Goal: Task Accomplishment & Management: Use online tool/utility

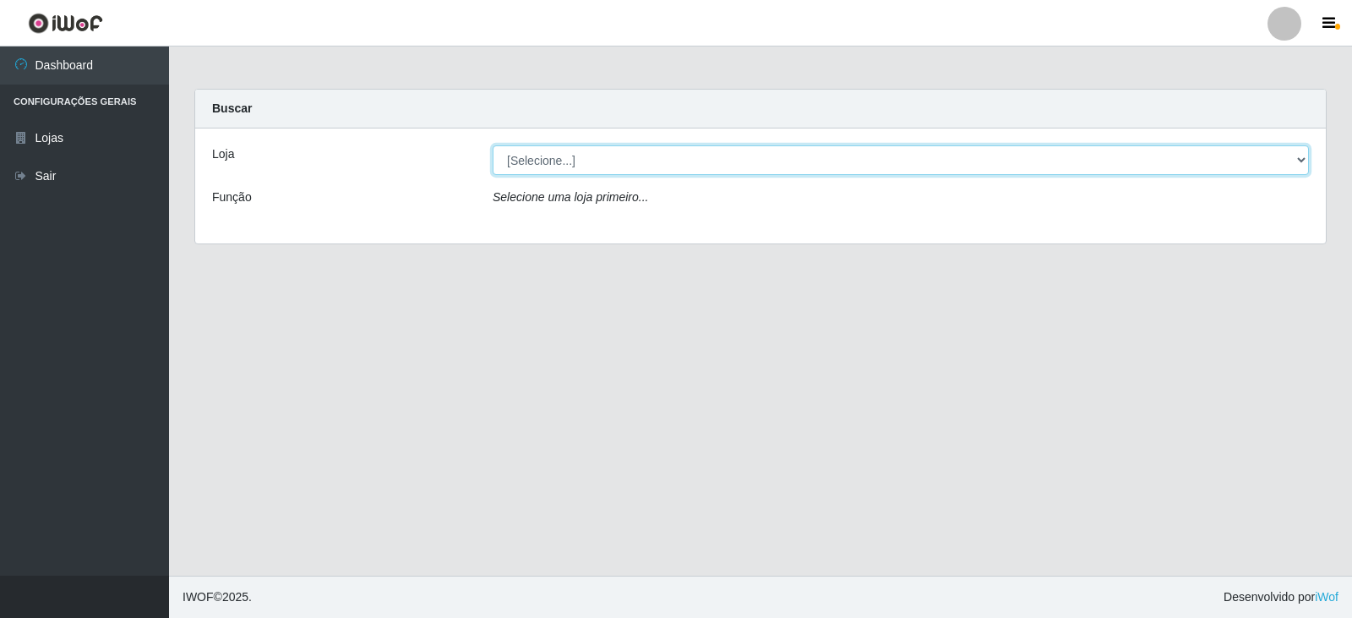
click at [1308, 162] on select "[Selecione...] SuperFácil Atacado - [GEOGRAPHIC_DATA]" at bounding box center [901, 160] width 817 height 30
select select "504"
click at [493, 145] on select "[Selecione...] SuperFácil Atacado - [GEOGRAPHIC_DATA]" at bounding box center [901, 160] width 817 height 30
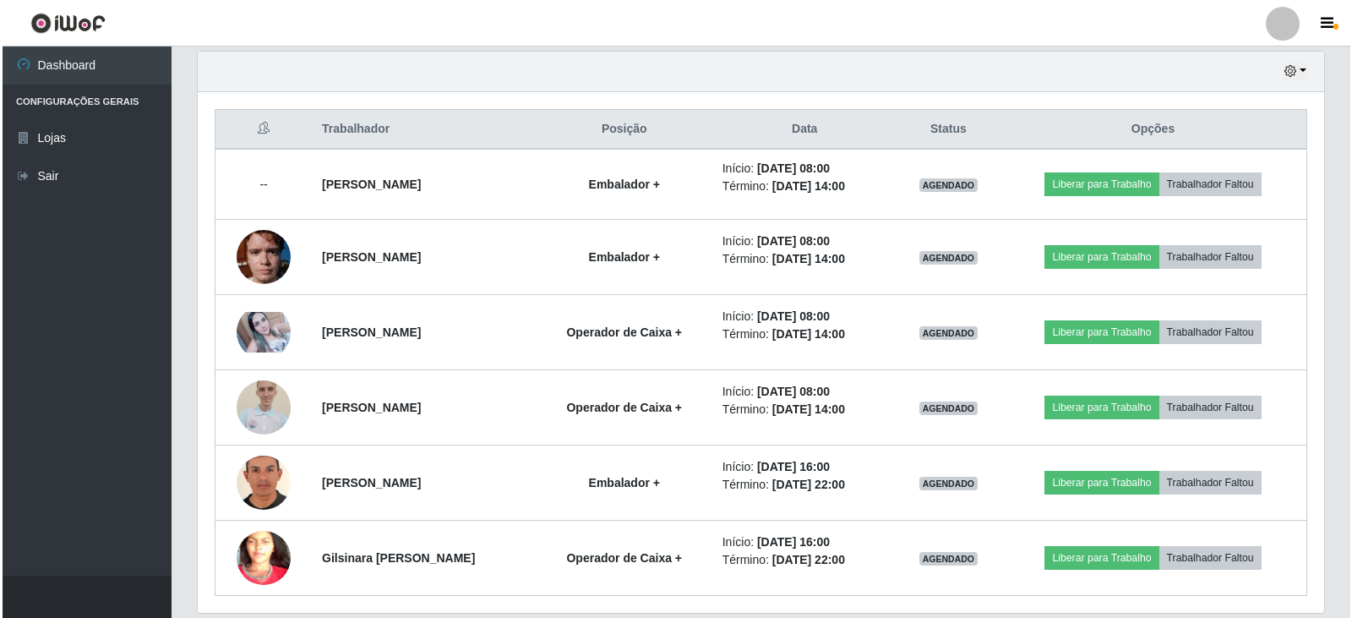
scroll to position [650, 0]
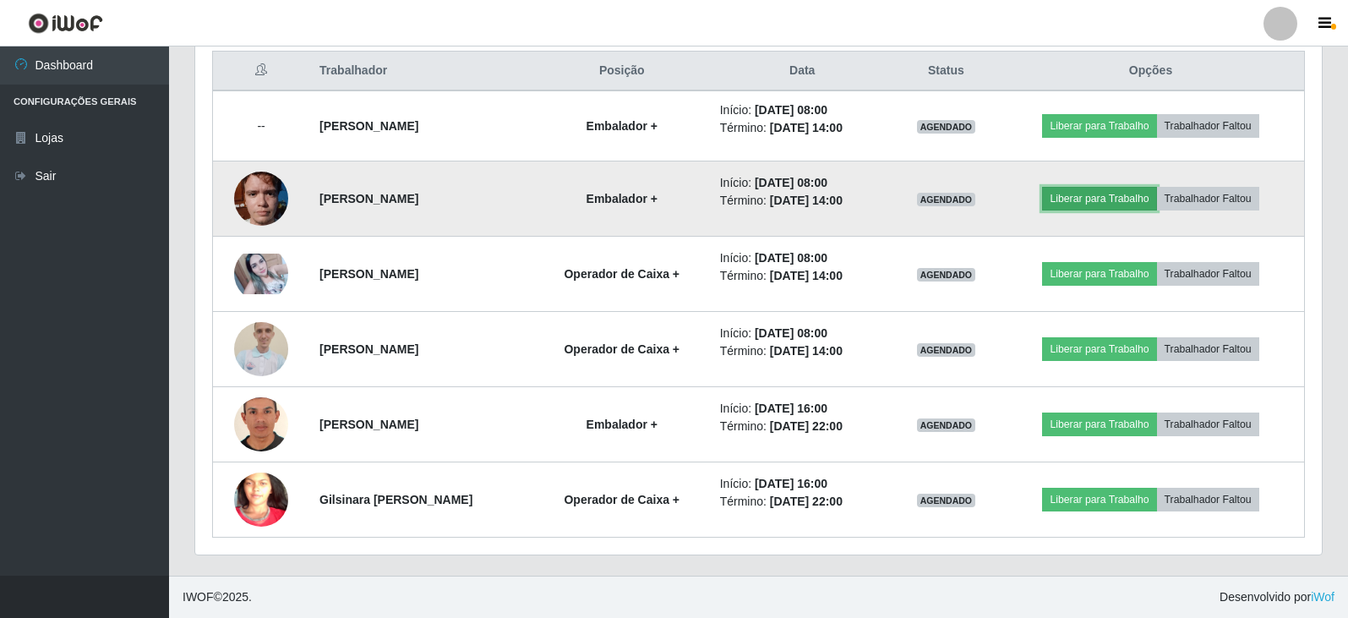
click at [1095, 199] on button "Liberar para Trabalho" at bounding box center [1099, 199] width 114 height 24
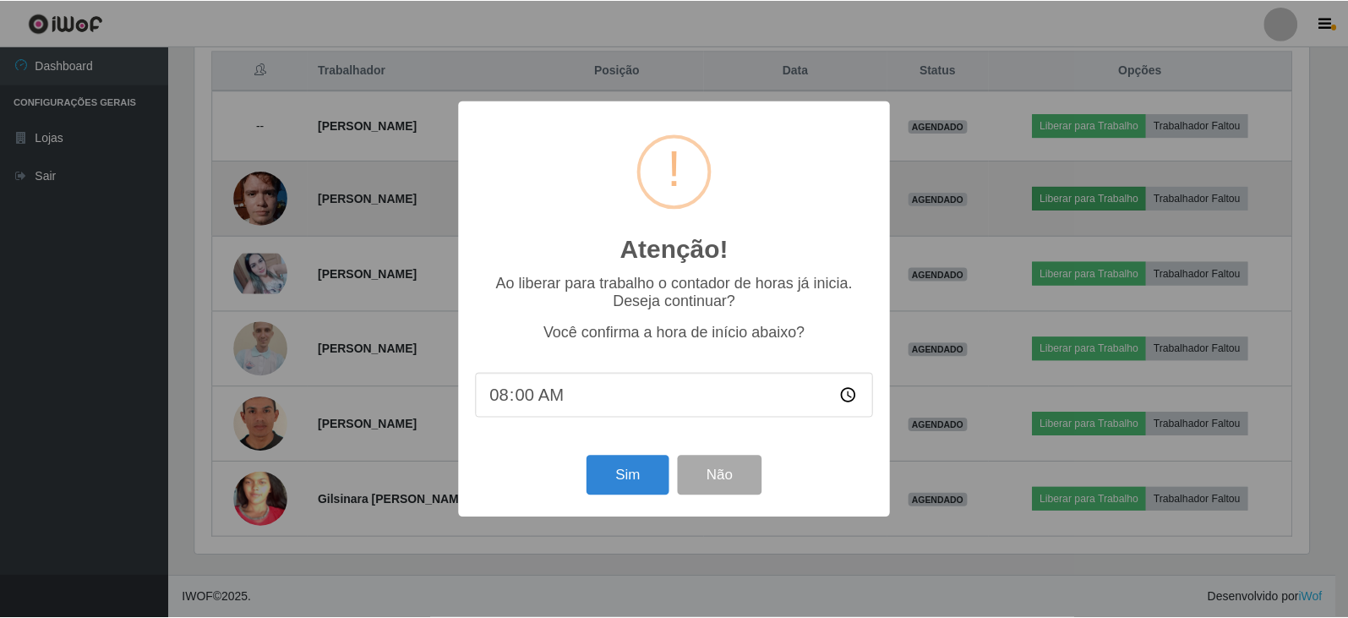
scroll to position [351, 1118]
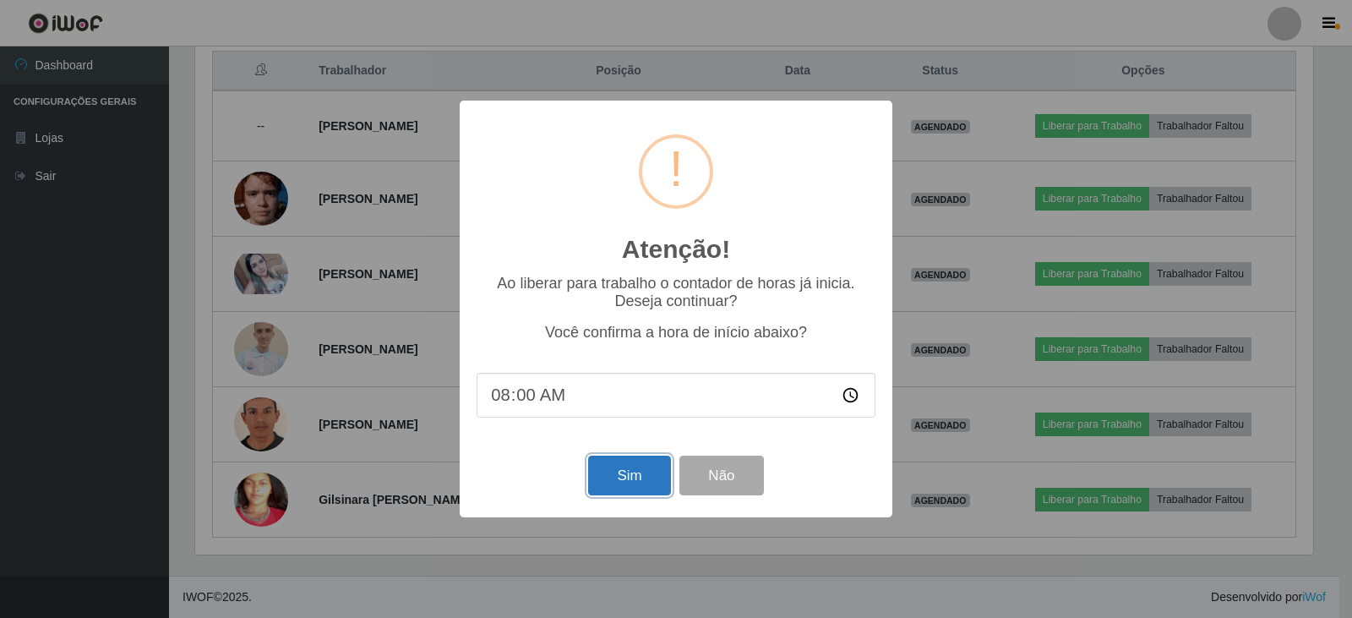
click at [644, 483] on button "Sim" at bounding box center [629, 476] width 82 height 40
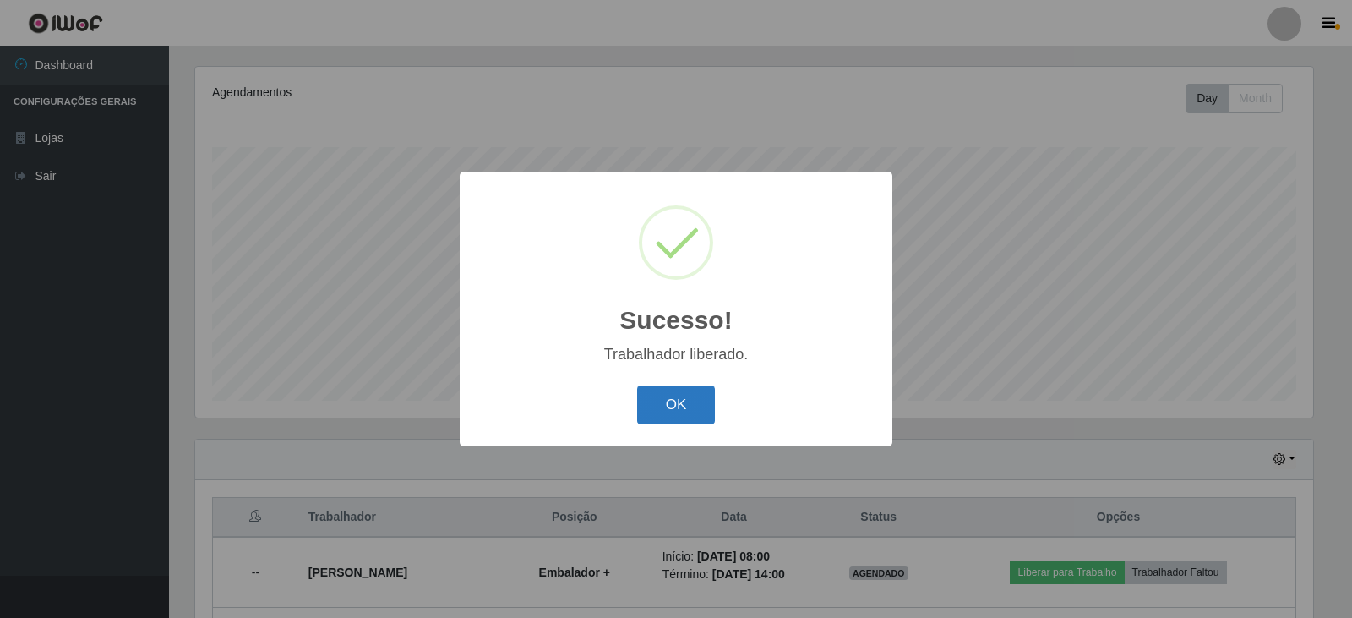
click at [675, 407] on button "OK" at bounding box center [676, 405] width 79 height 40
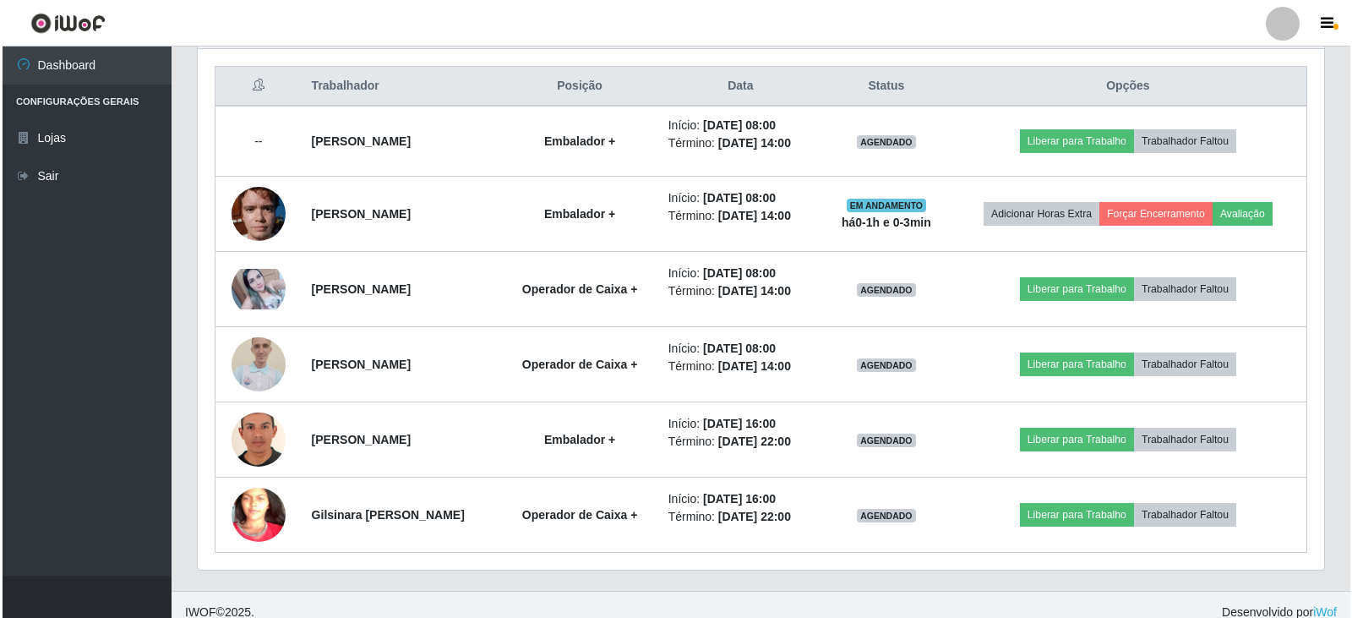
scroll to position [647, 0]
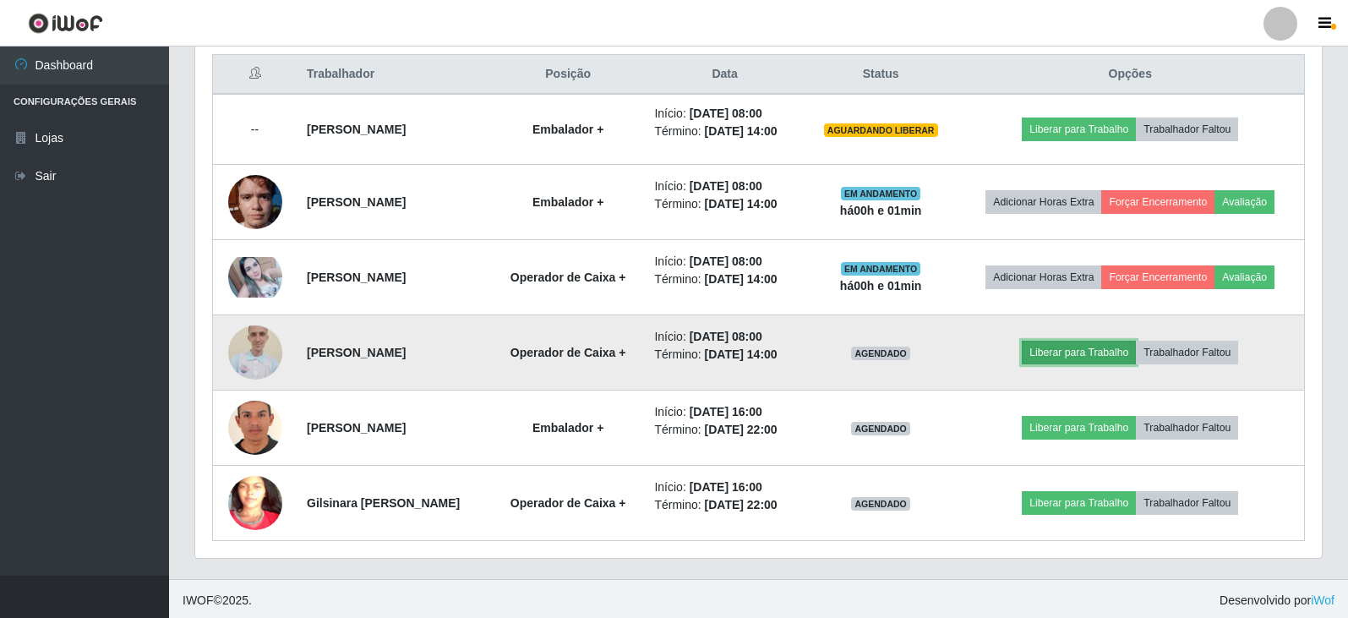
click at [1101, 358] on button "Liberar para Trabalho" at bounding box center [1079, 353] width 114 height 24
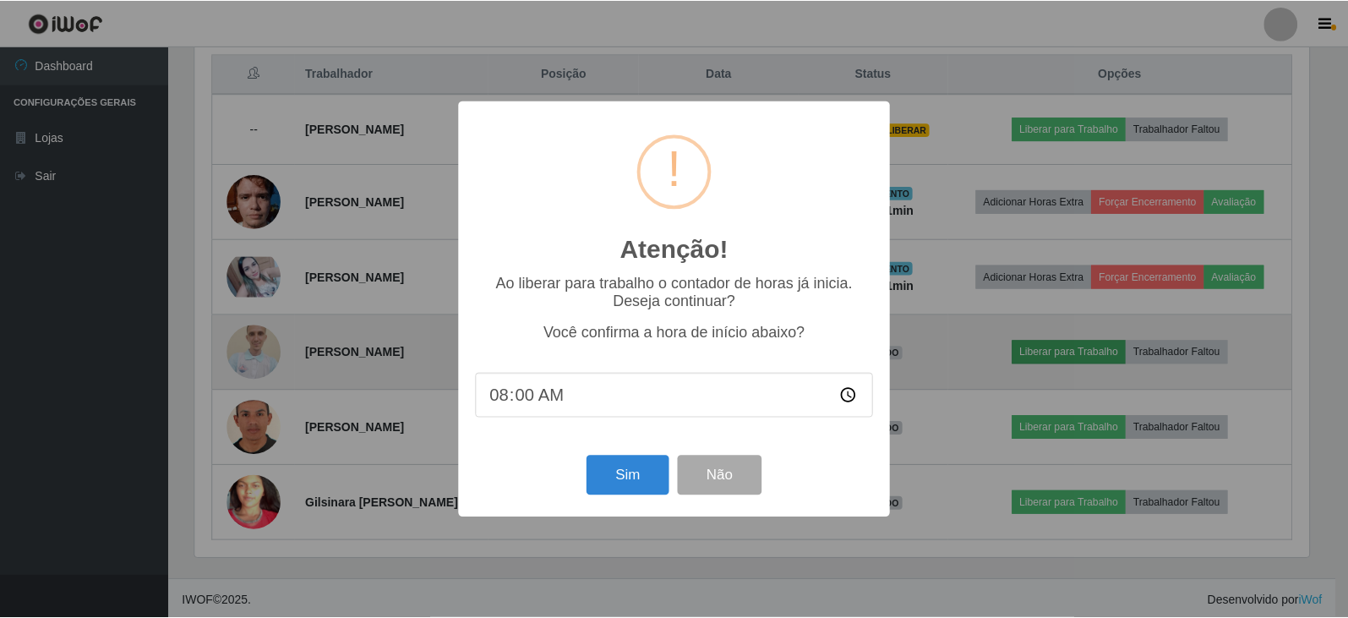
scroll to position [351, 1118]
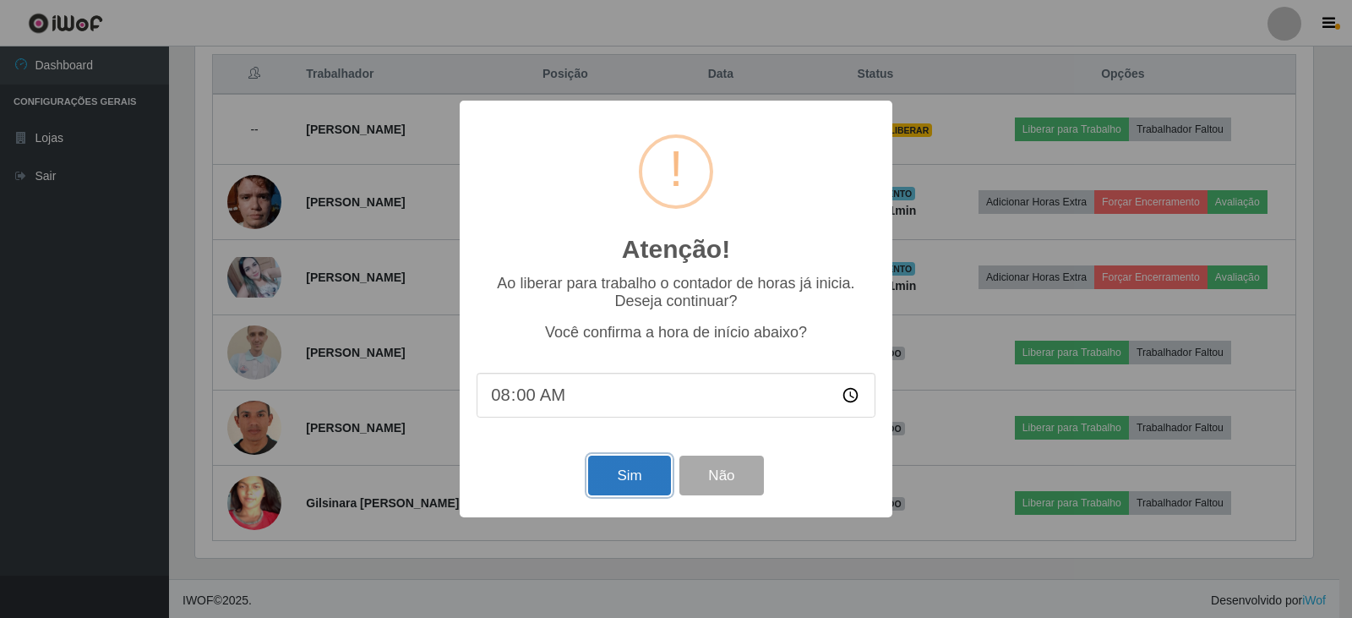
click at [630, 492] on button "Sim" at bounding box center [629, 476] width 82 height 40
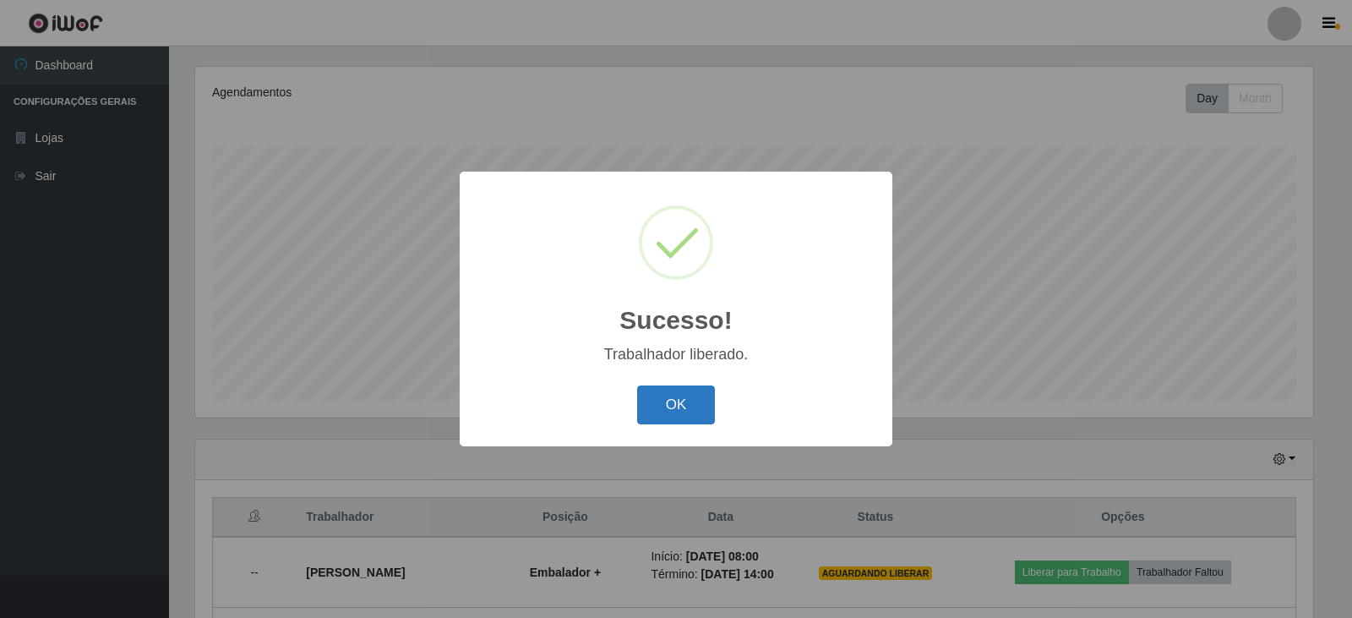
click at [674, 407] on button "OK" at bounding box center [676, 405] width 79 height 40
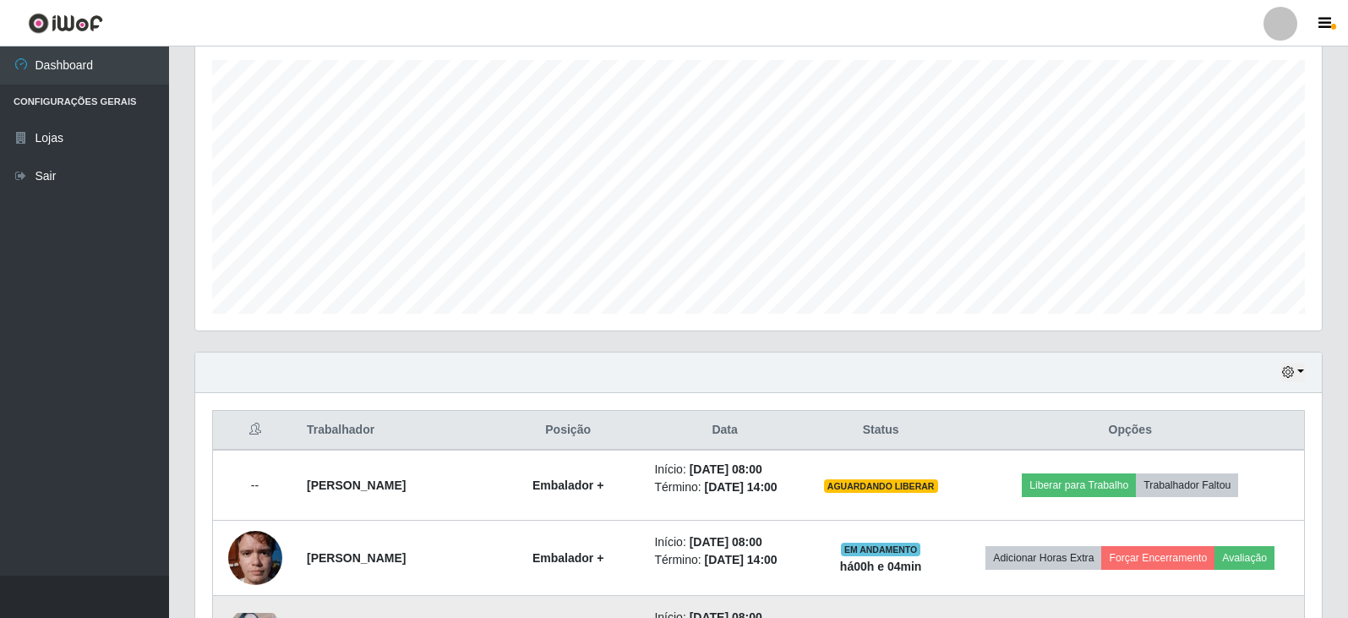
scroll to position [457, 0]
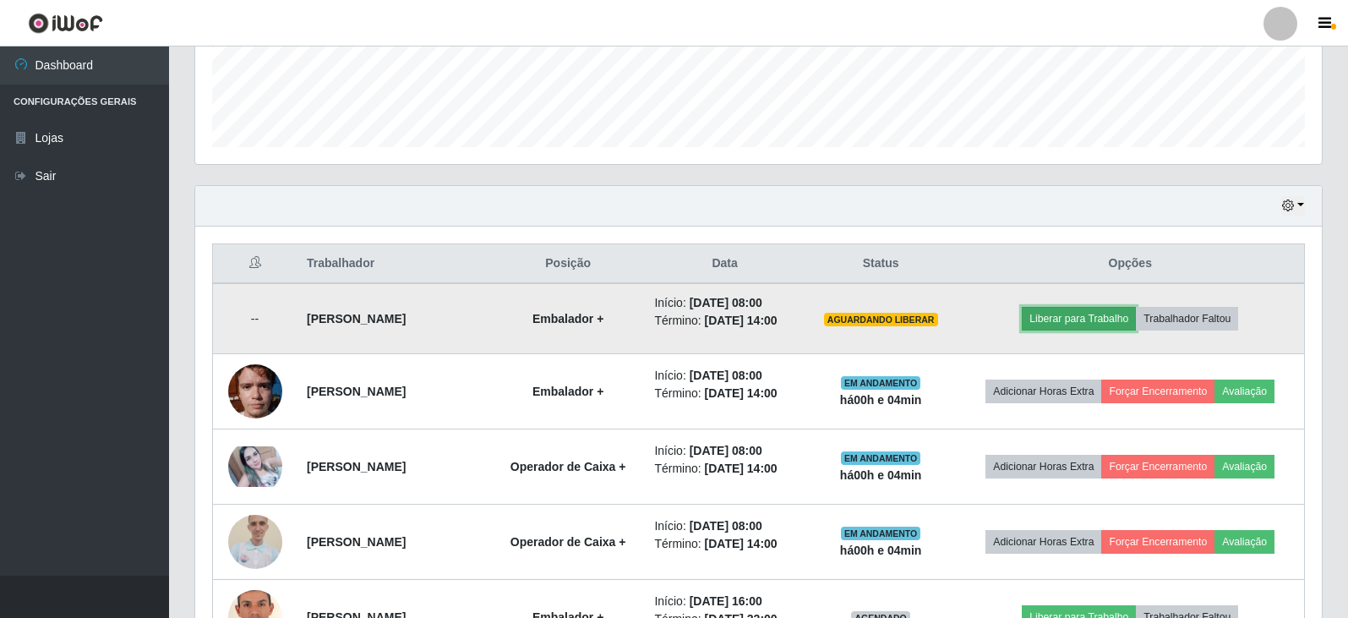
click at [1084, 316] on button "Liberar para Trabalho" at bounding box center [1079, 319] width 114 height 24
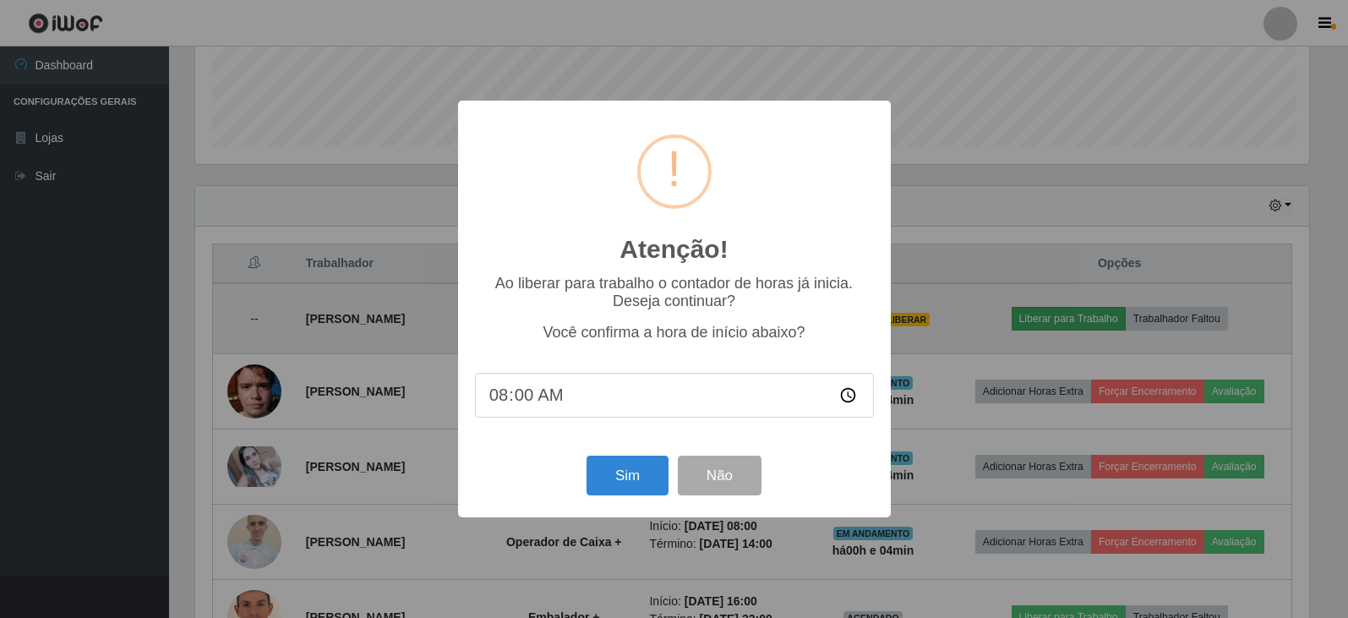
scroll to position [351, 1118]
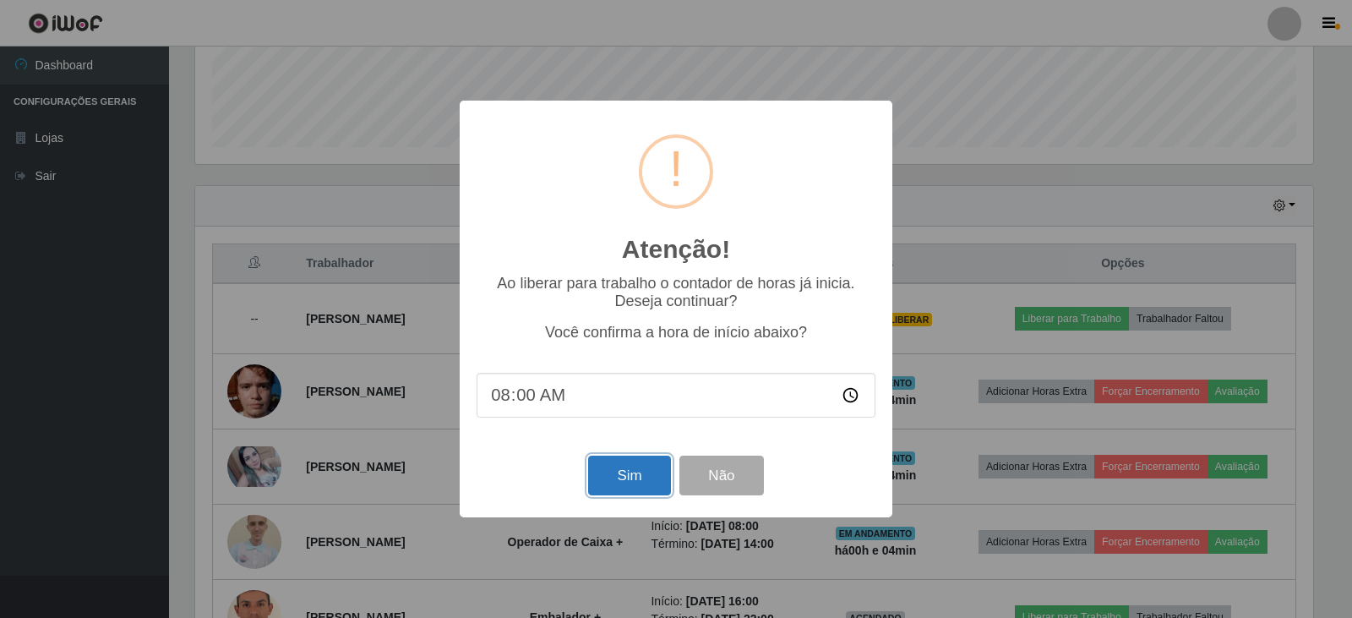
click at [632, 481] on button "Sim" at bounding box center [629, 476] width 82 height 40
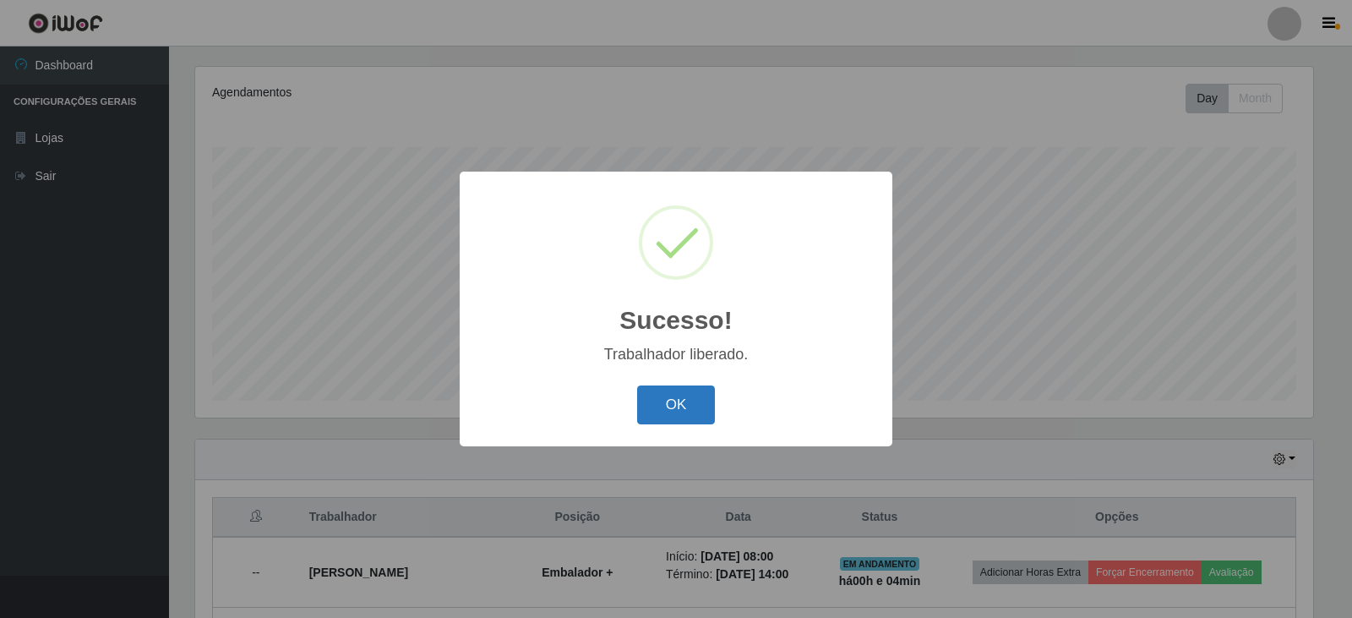
click at [690, 397] on button "OK" at bounding box center [676, 405] width 79 height 40
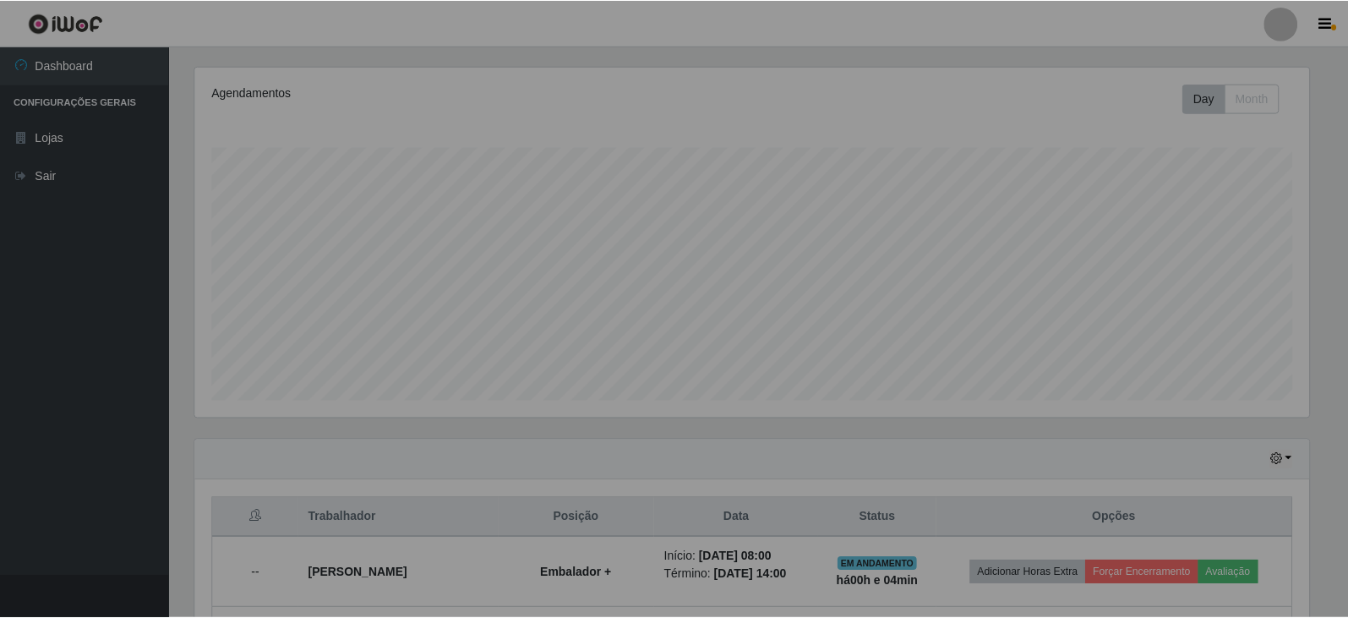
scroll to position [351, 1127]
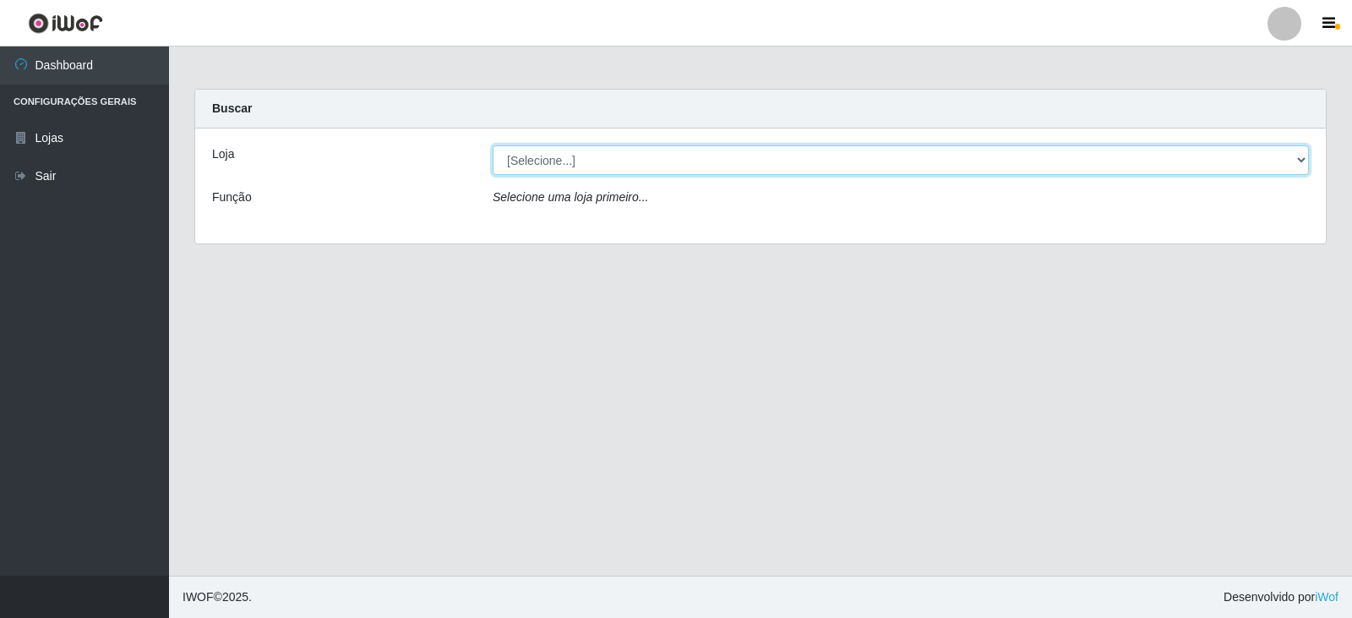
drag, startPoint x: 1303, startPoint y: 161, endPoint x: 1280, endPoint y: 172, distance: 25.7
click at [1301, 163] on select "[Selecione...] SuperFácil Atacado - [GEOGRAPHIC_DATA]" at bounding box center [901, 160] width 817 height 30
select select "504"
click at [493, 145] on select "[Selecione...] SuperFácil Atacado - [GEOGRAPHIC_DATA]" at bounding box center [901, 160] width 817 height 30
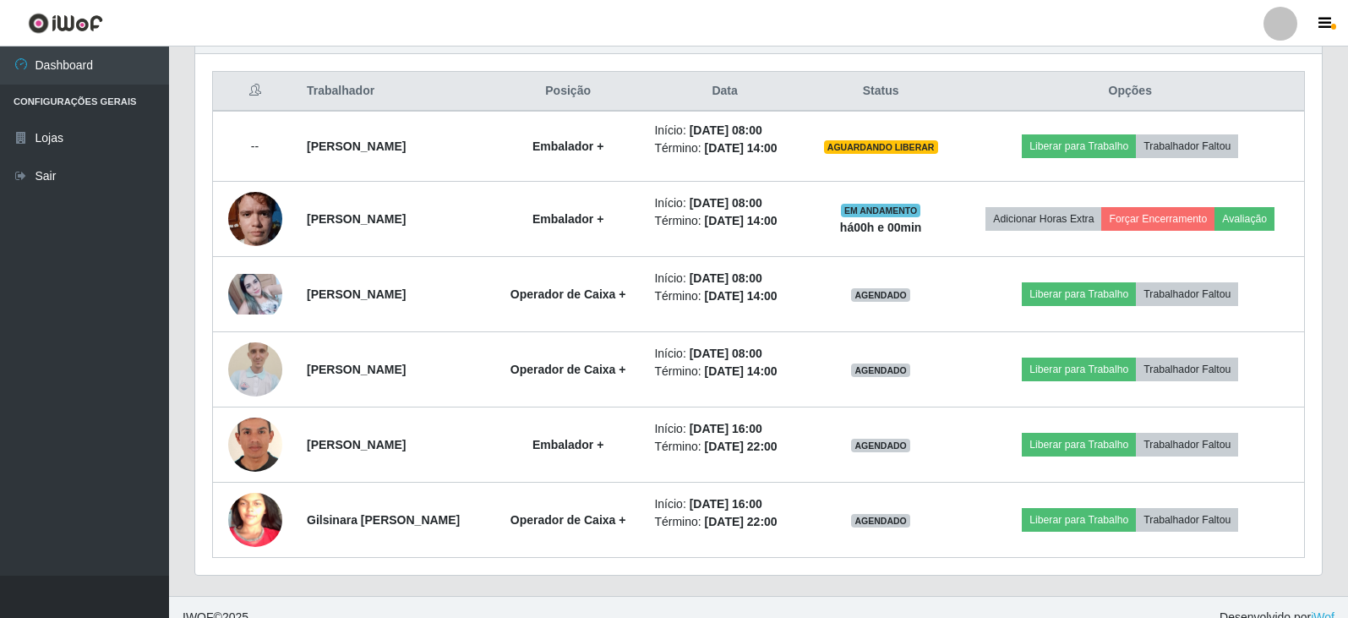
scroll to position [650, 0]
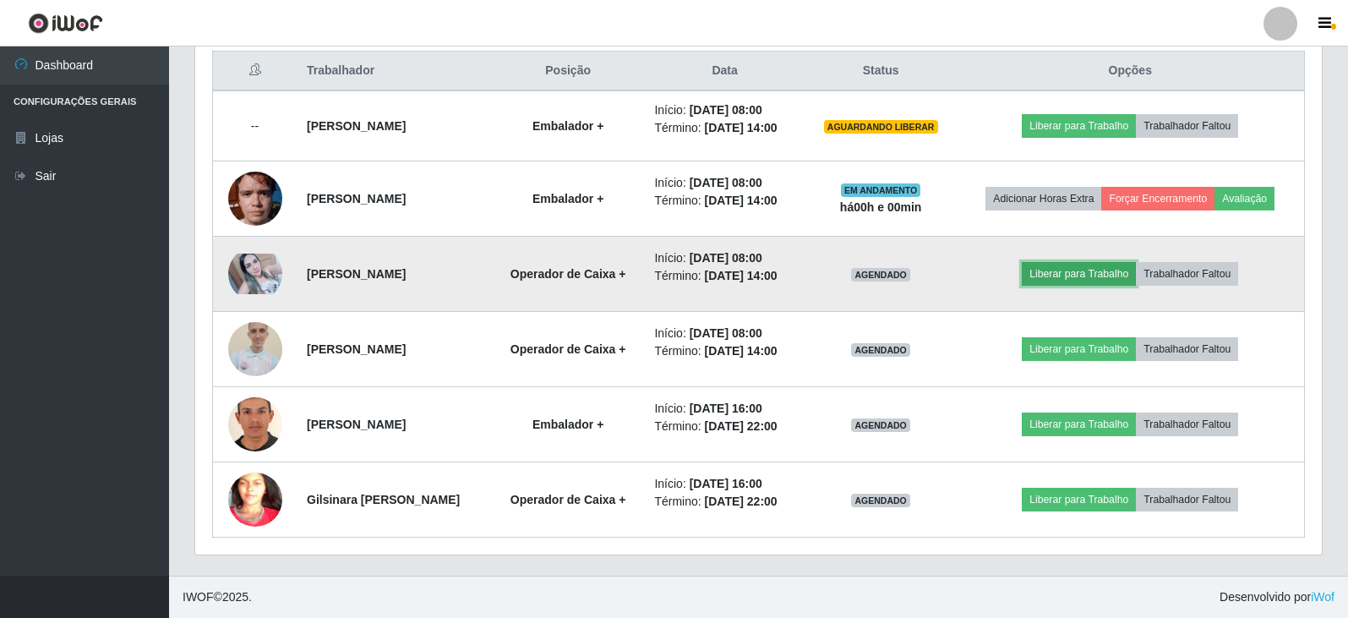
click at [1093, 276] on button "Liberar para Trabalho" at bounding box center [1079, 274] width 114 height 24
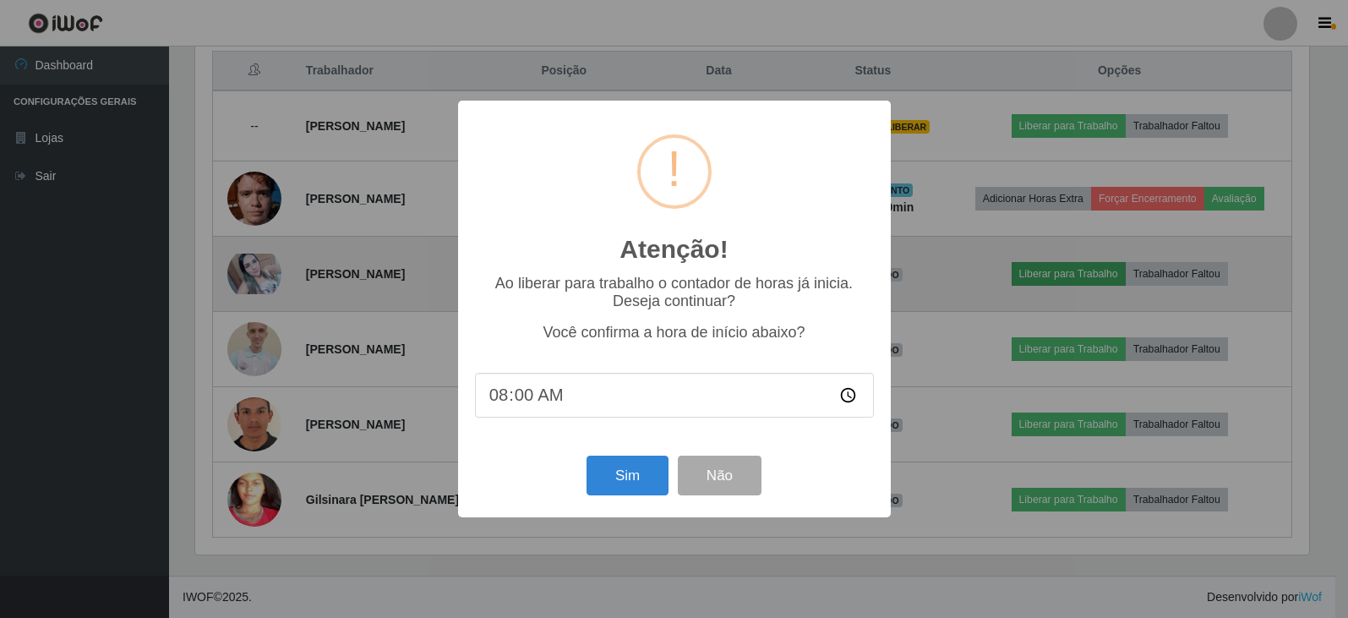
scroll to position [351, 1118]
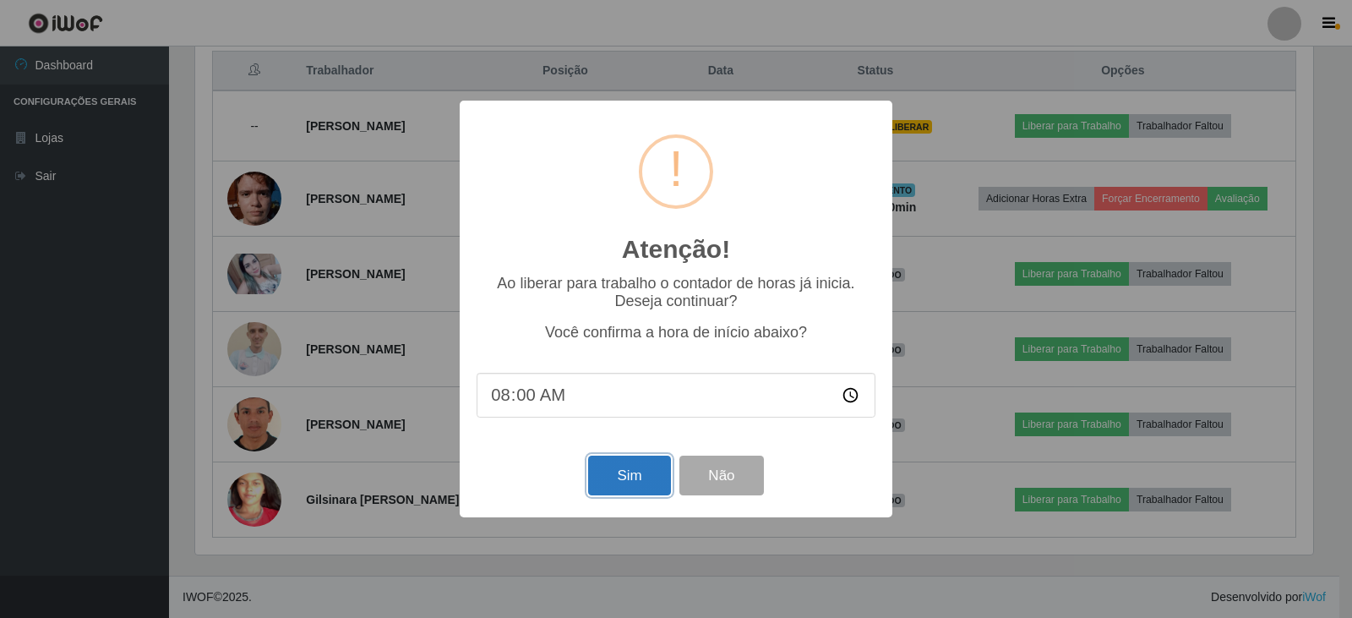
click at [638, 478] on button "Sim" at bounding box center [629, 476] width 82 height 40
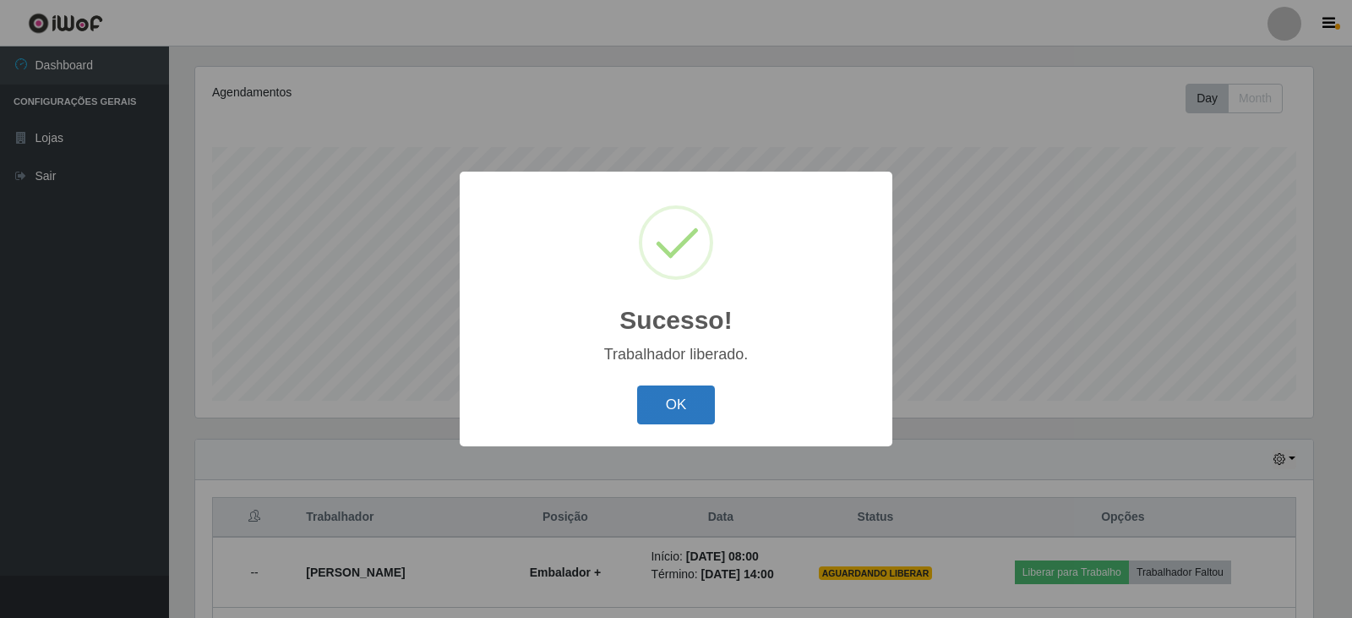
click at [656, 398] on button "OK" at bounding box center [676, 405] width 79 height 40
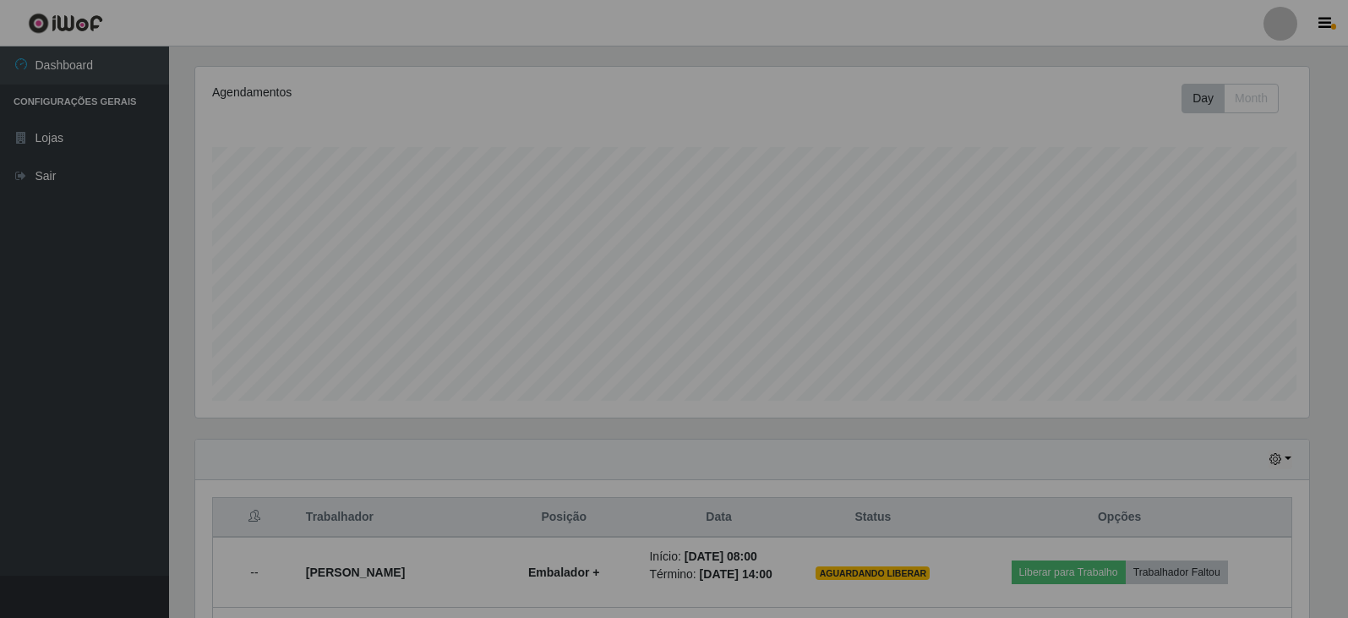
scroll to position [351, 1127]
